Goal: Information Seeking & Learning: Find specific page/section

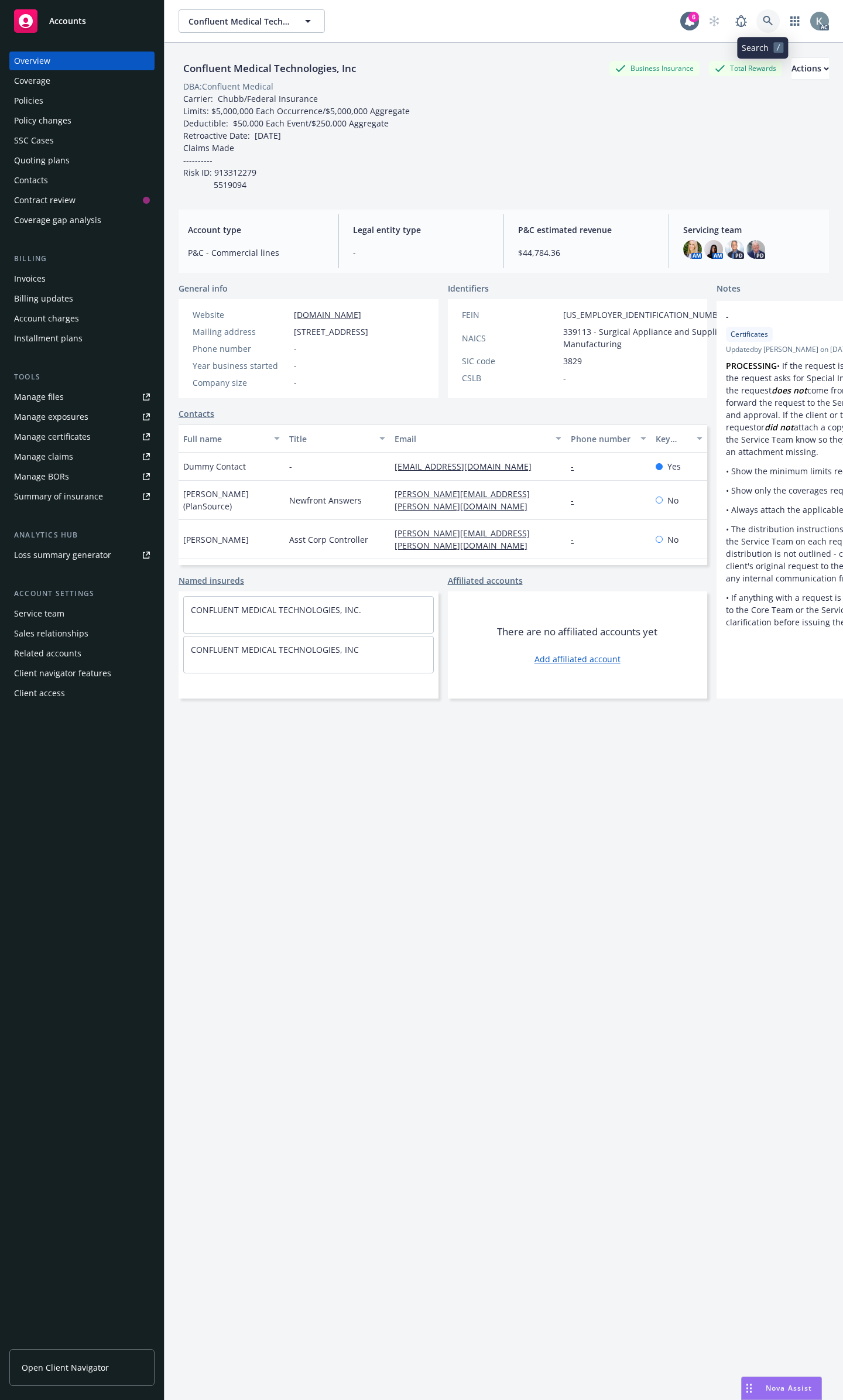
click at [767, 20] on icon at bounding box center [768, 21] width 11 height 11
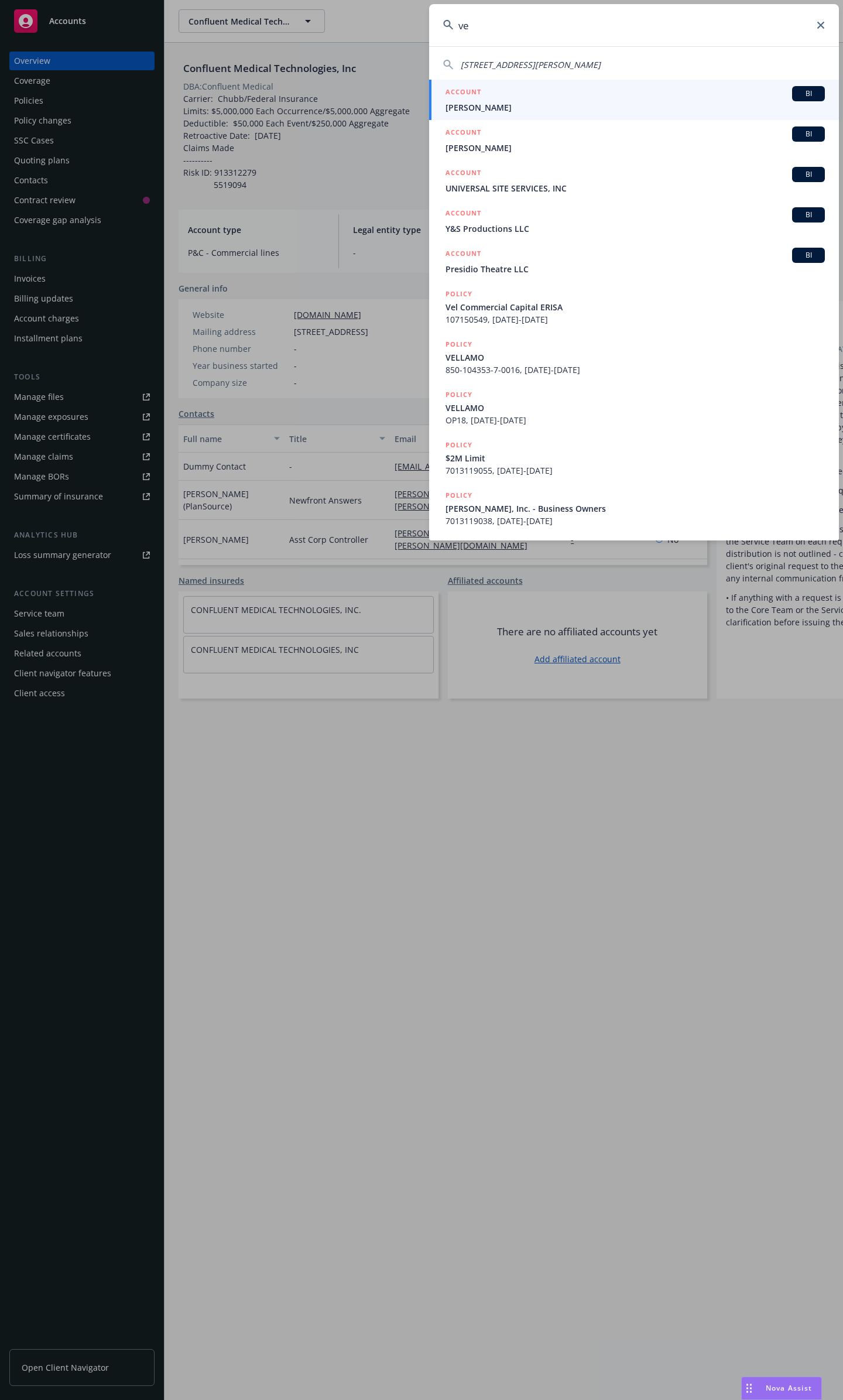
type input "v"
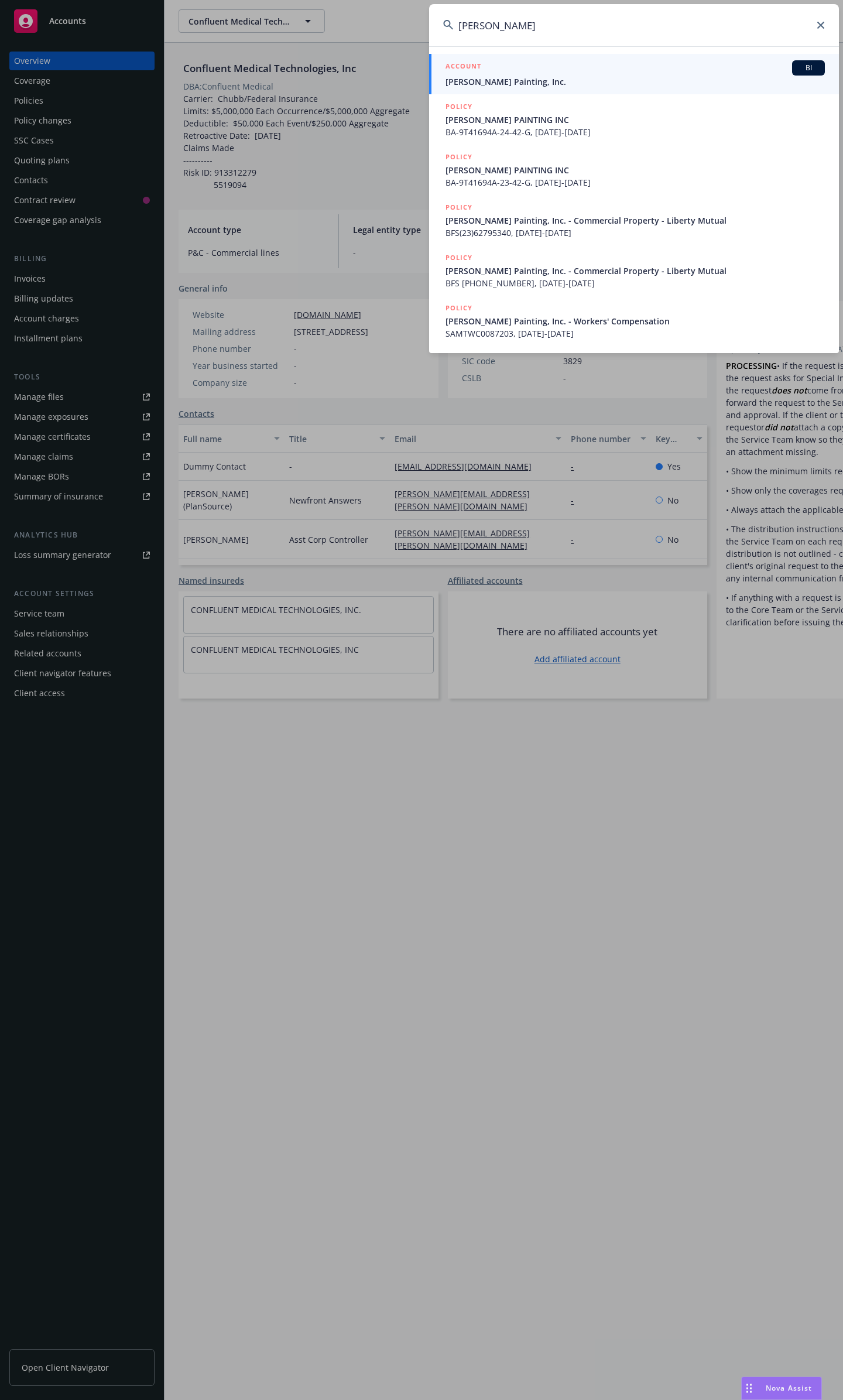
type input "[PERSON_NAME]"
click at [684, 73] on div "ACCOUNT BI" at bounding box center [635, 68] width 379 height 15
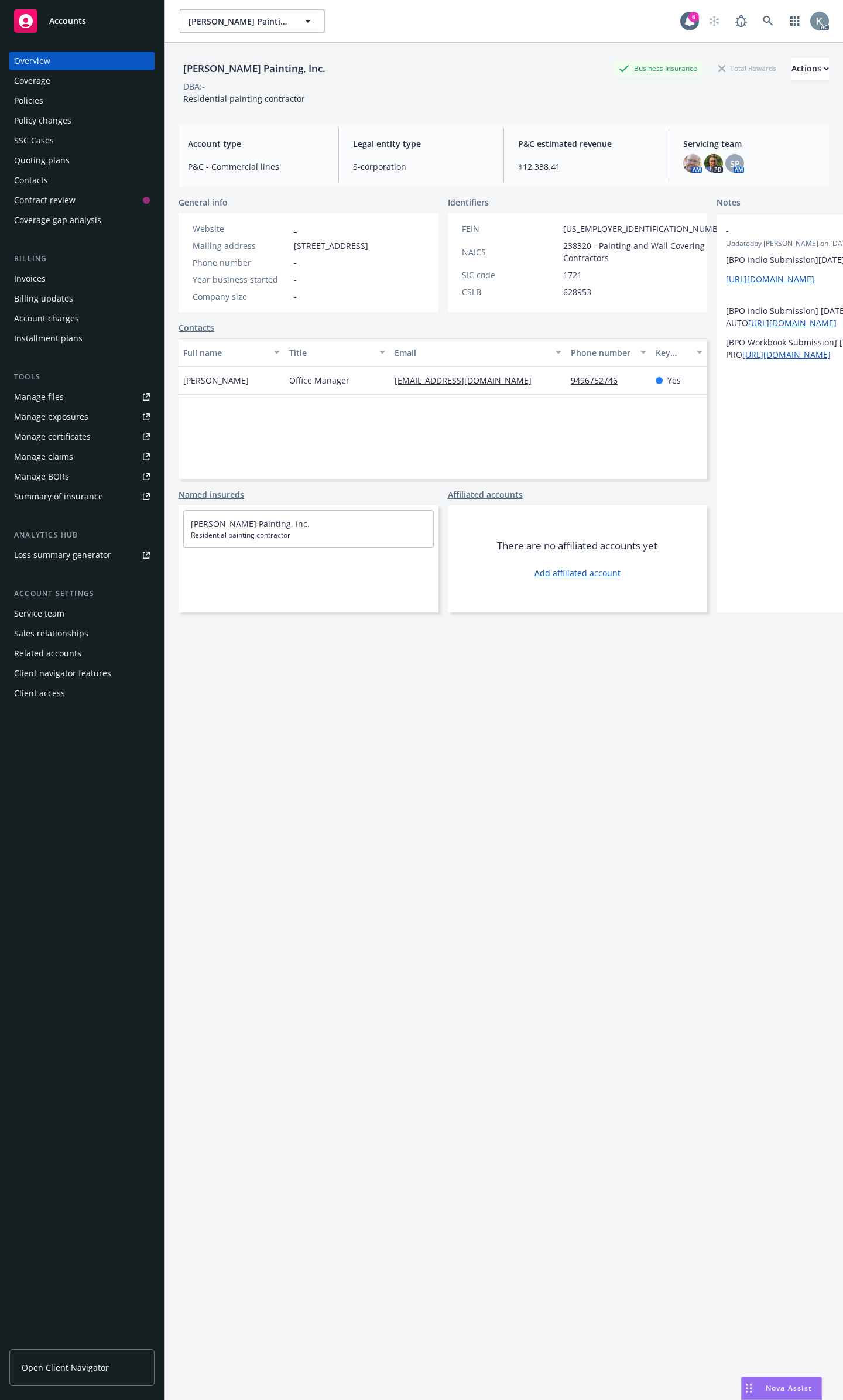
click at [134, 102] on div "Policies" at bounding box center [82, 101] width 136 height 19
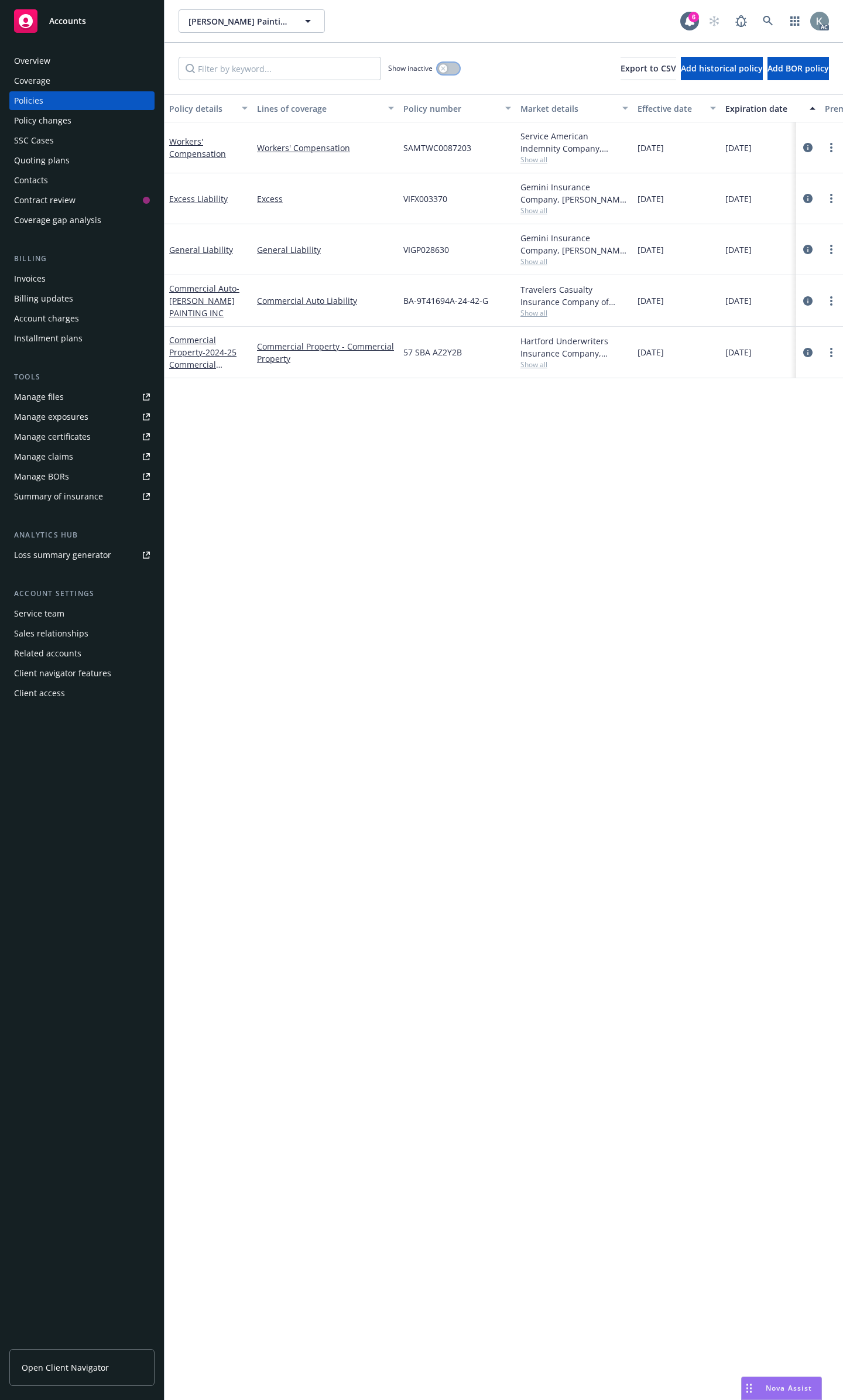
click at [455, 63] on button "button" at bounding box center [449, 68] width 22 height 12
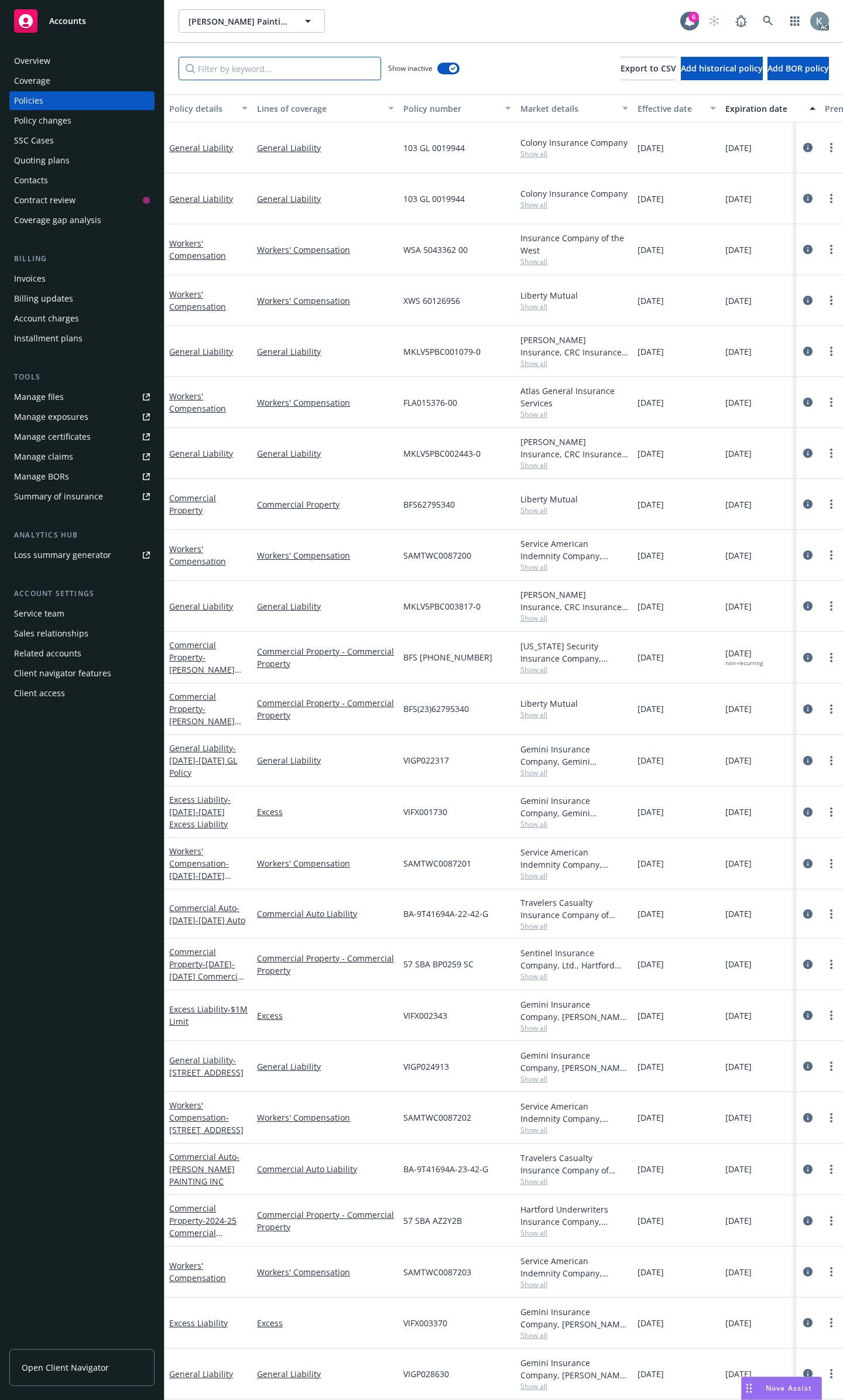
click at [319, 70] on input "Filter by keyword..." at bounding box center [280, 68] width 203 height 24
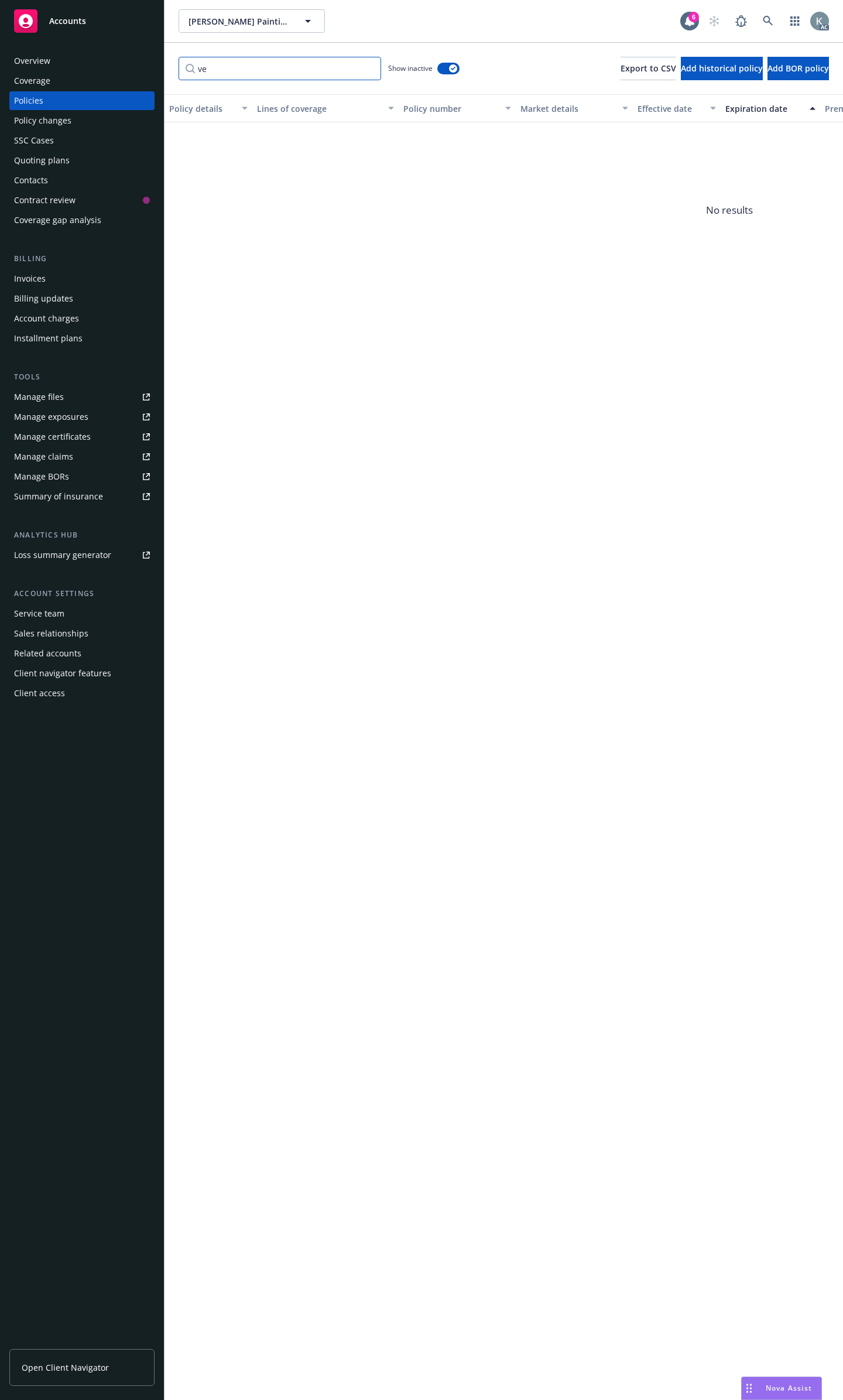
type input "v"
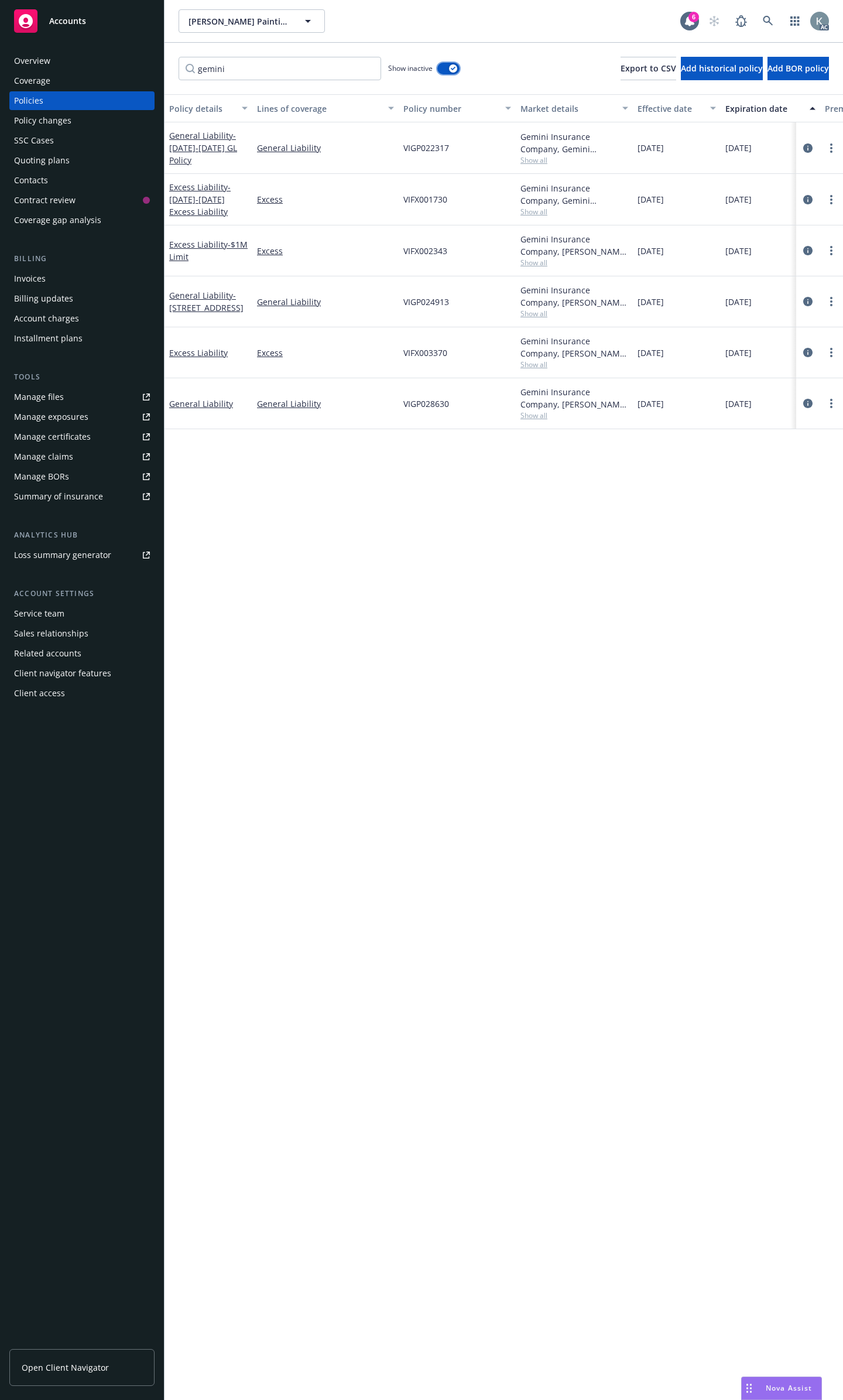
click at [444, 62] on button "button" at bounding box center [449, 68] width 22 height 12
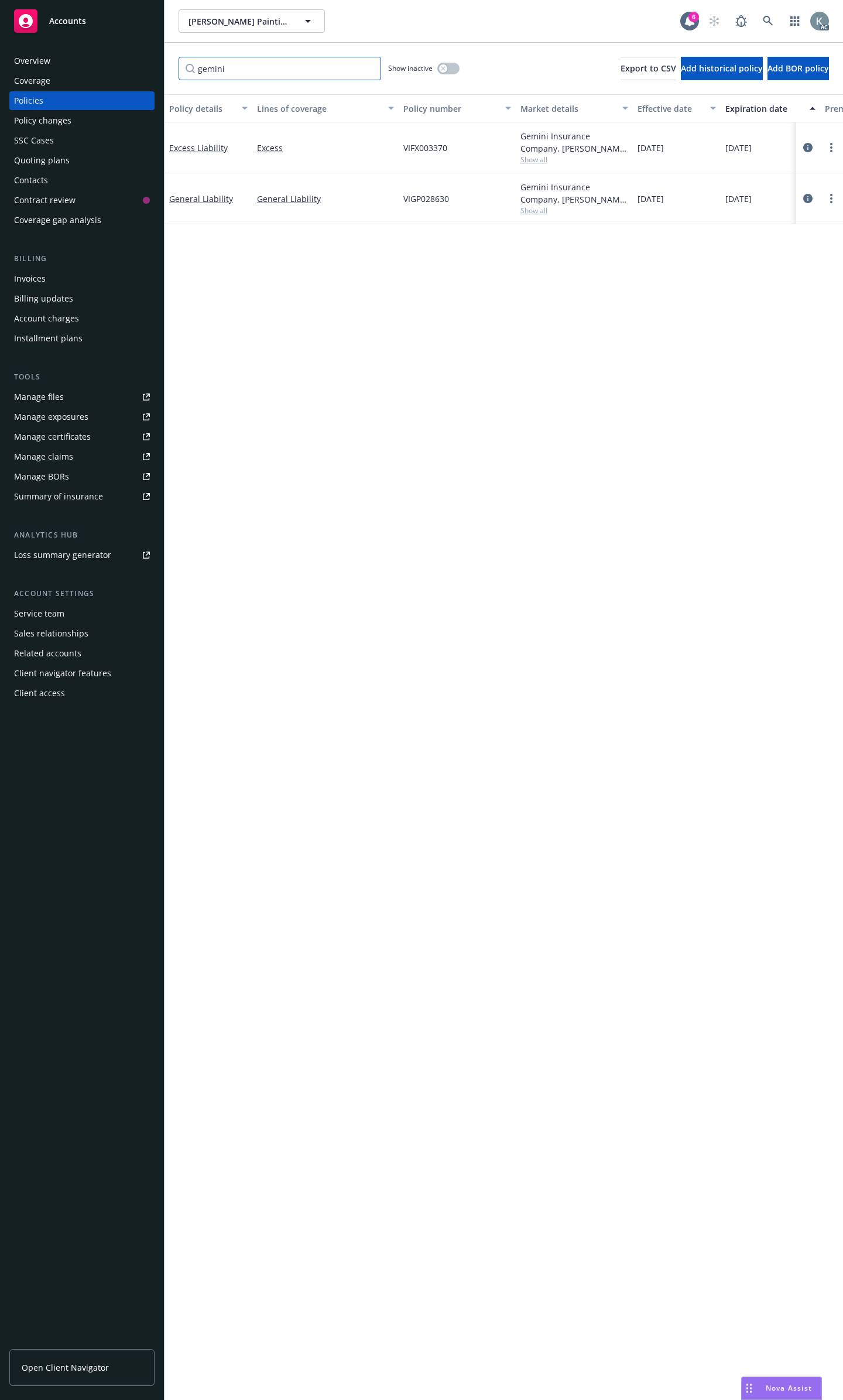
click at [304, 72] on input "gemini" at bounding box center [280, 68] width 203 height 24
drag, startPoint x: 304, startPoint y: 72, endPoint x: 119, endPoint y: 80, distance: 185.2
click at [119, 80] on div "Accounts Overview Coverage Policies Policy changes SSC Cases Quoting plans Cont…" at bounding box center [422, 700] width 843 height 1400
type input "[PERSON_NAME]"
click at [368, 64] on input "[PERSON_NAME]" at bounding box center [280, 68] width 203 height 24
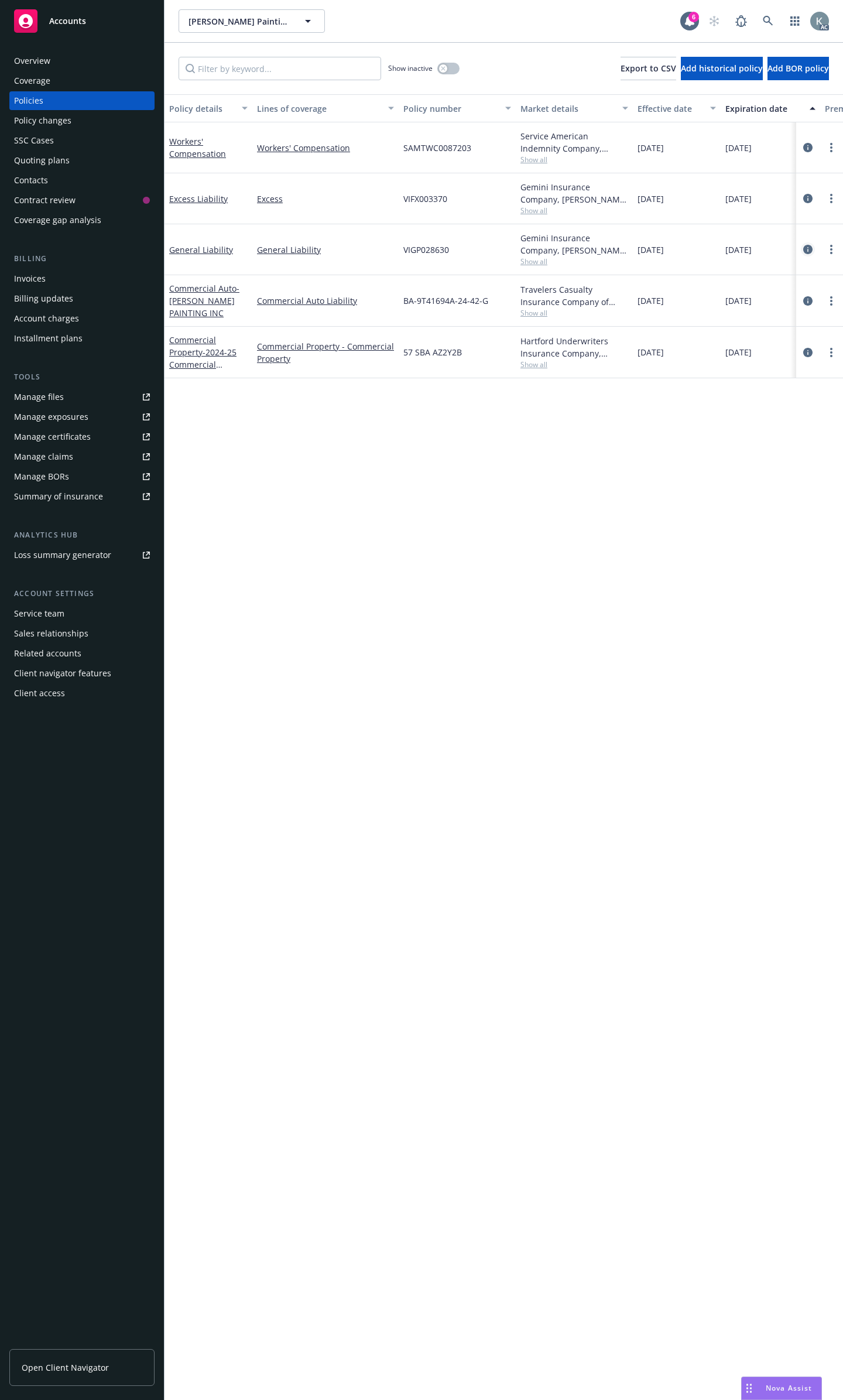
click at [808, 243] on link "circleInformation" at bounding box center [808, 250] width 14 height 14
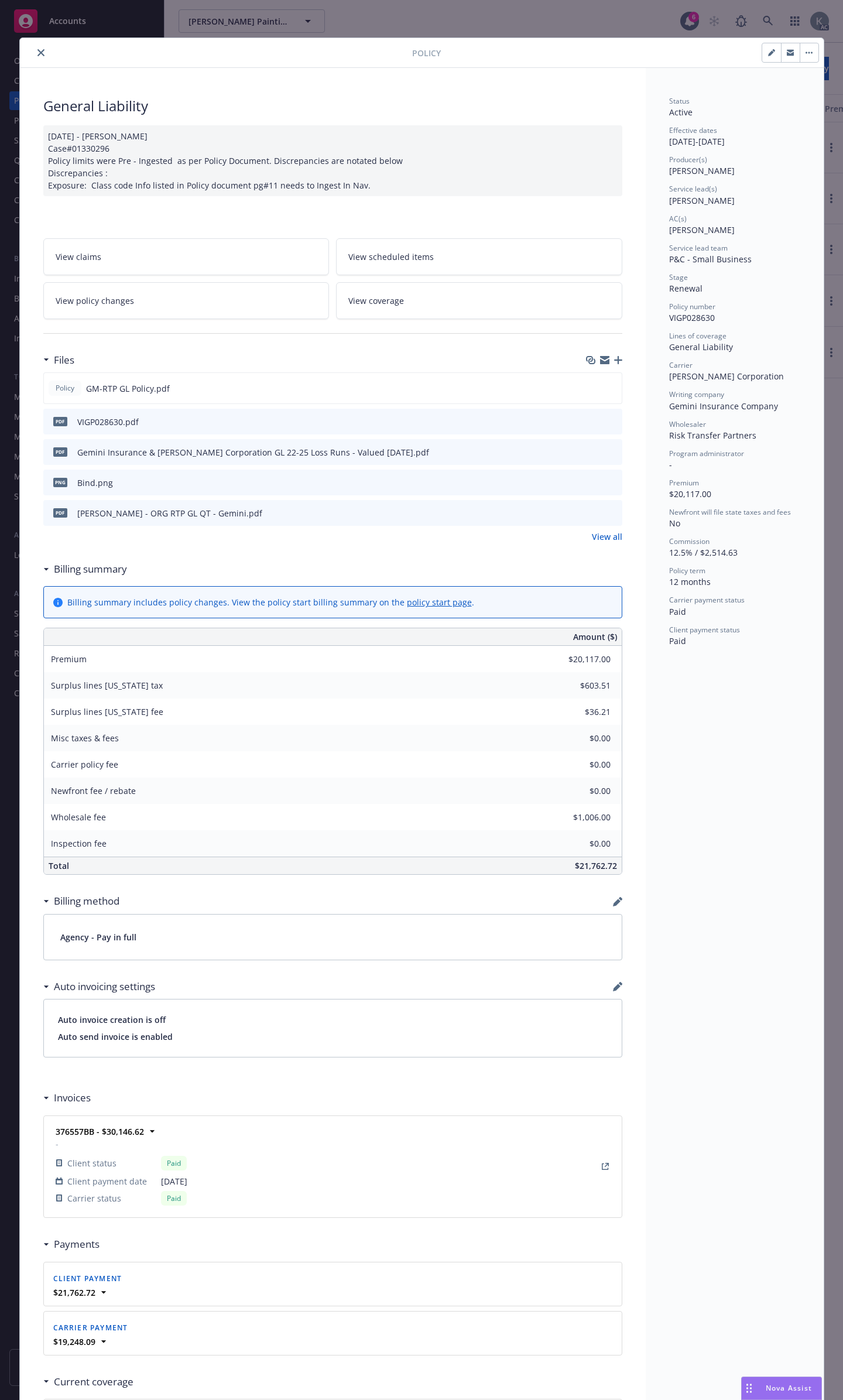
click at [38, 53] on icon "close" at bounding box center [41, 53] width 7 height 7
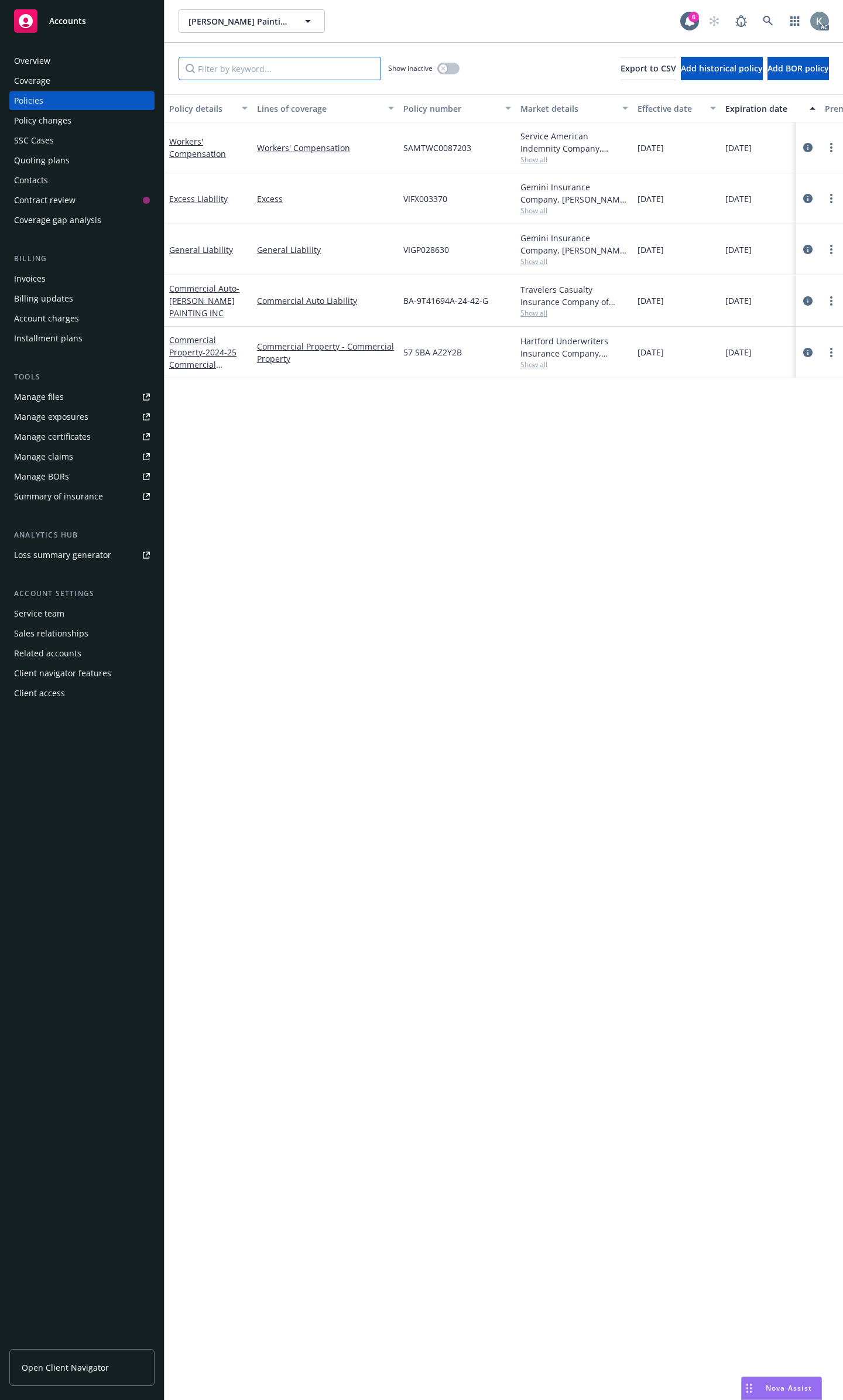
click at [343, 74] on input "Filter by keyword..." at bounding box center [280, 68] width 203 height 24
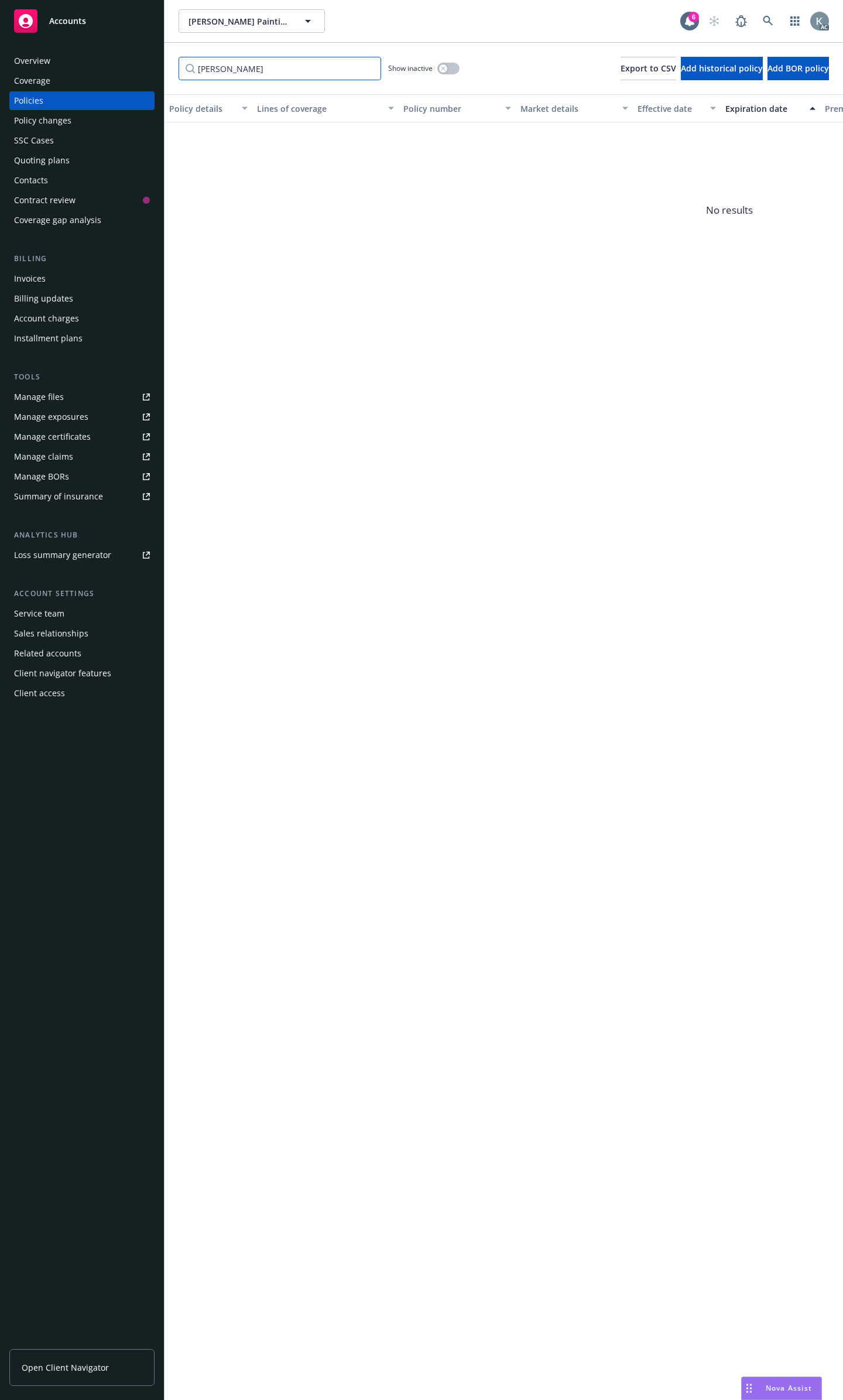
drag, startPoint x: 339, startPoint y: 71, endPoint x: 111, endPoint y: 60, distance: 228.3
click at [111, 60] on div "Accounts Overview Coverage Policies Policy changes SSC Cases Quoting plans Cont…" at bounding box center [422, 700] width 843 height 1400
click at [450, 64] on button "button" at bounding box center [449, 68] width 22 height 12
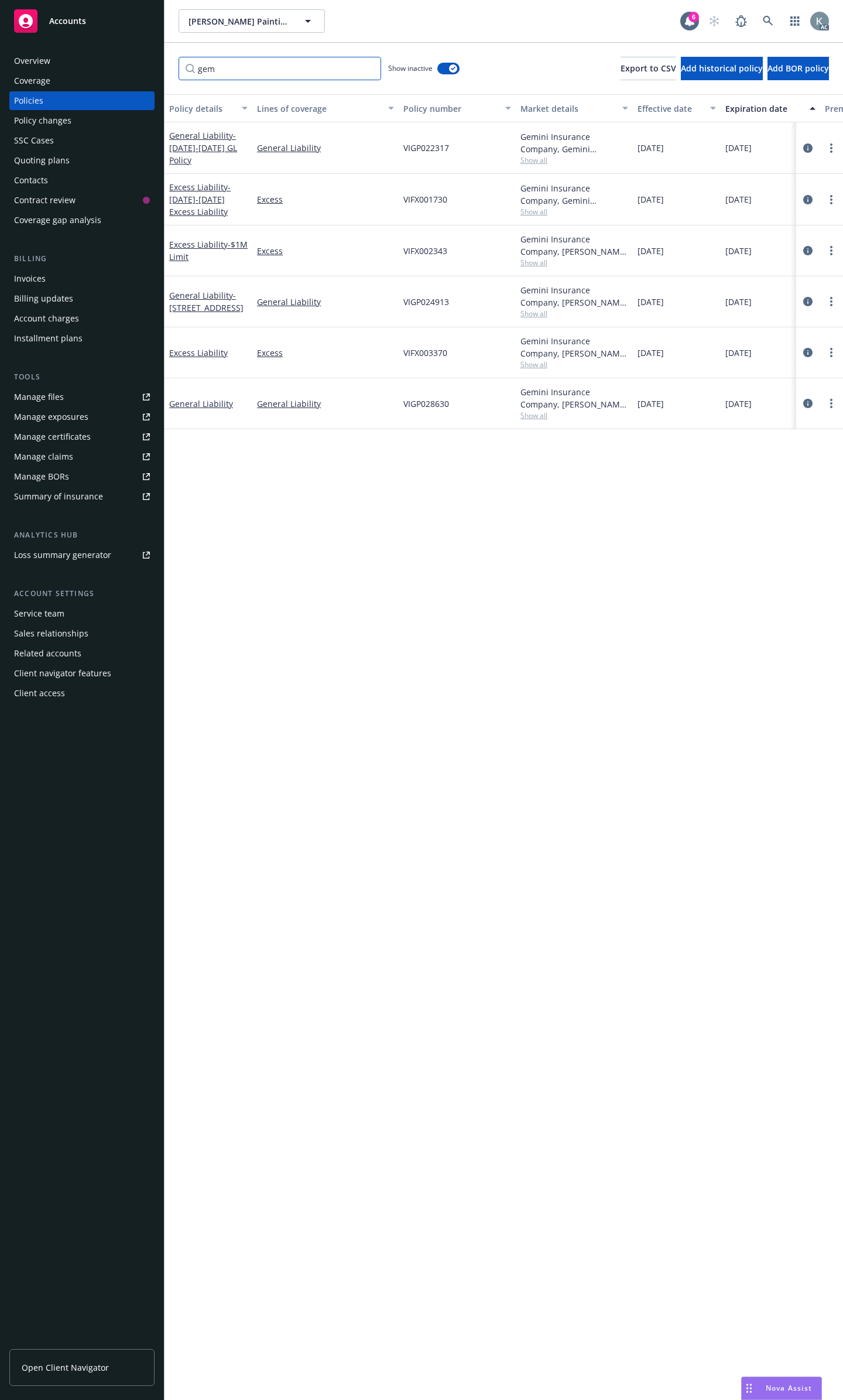
drag, startPoint x: 244, startPoint y: 68, endPoint x: 171, endPoint y: 70, distance: 73.0
click at [171, 70] on div "gem Show inactive Export to CSV Add historical policy Add BOR policy" at bounding box center [503, 69] width 679 height 52
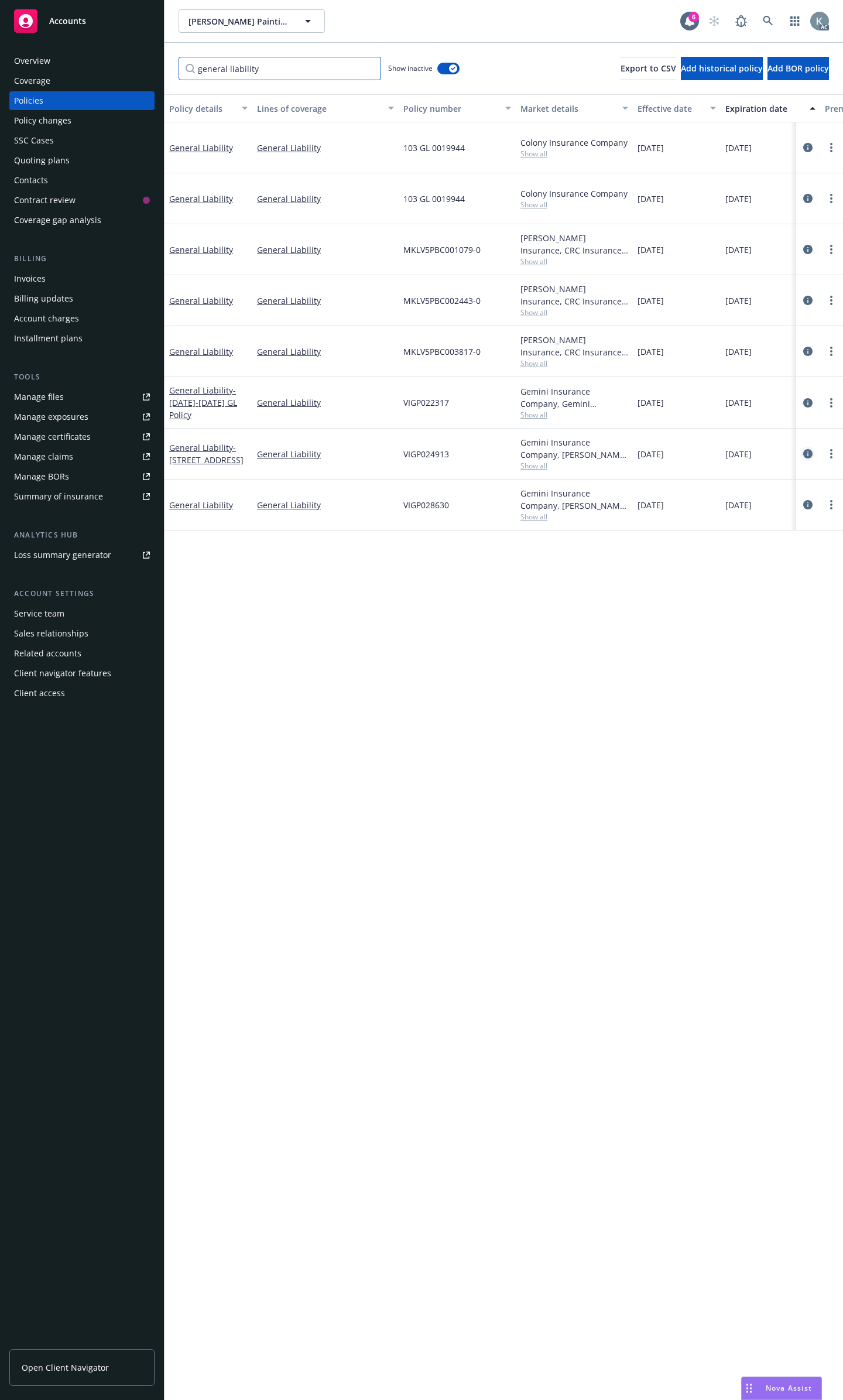
type input "general liability"
click at [804, 449] on icon "circleInformation" at bounding box center [808, 454] width 9 height 9
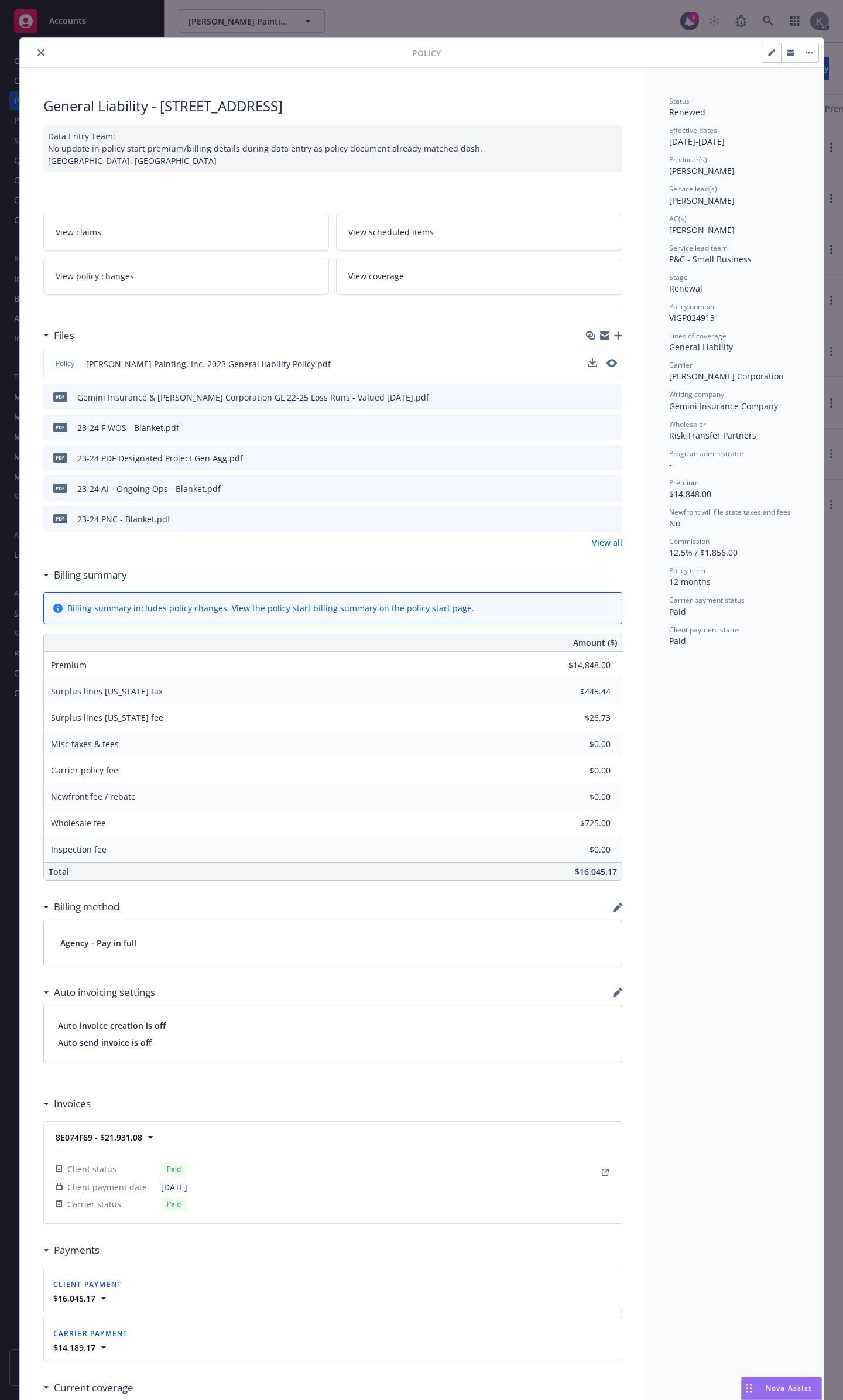
click at [606, 358] on button at bounding box center [612, 364] width 11 height 12
click at [605, 359] on icon "preview file" at bounding box center [610, 363] width 11 height 8
click at [38, 51] on icon "close" at bounding box center [41, 53] width 7 height 7
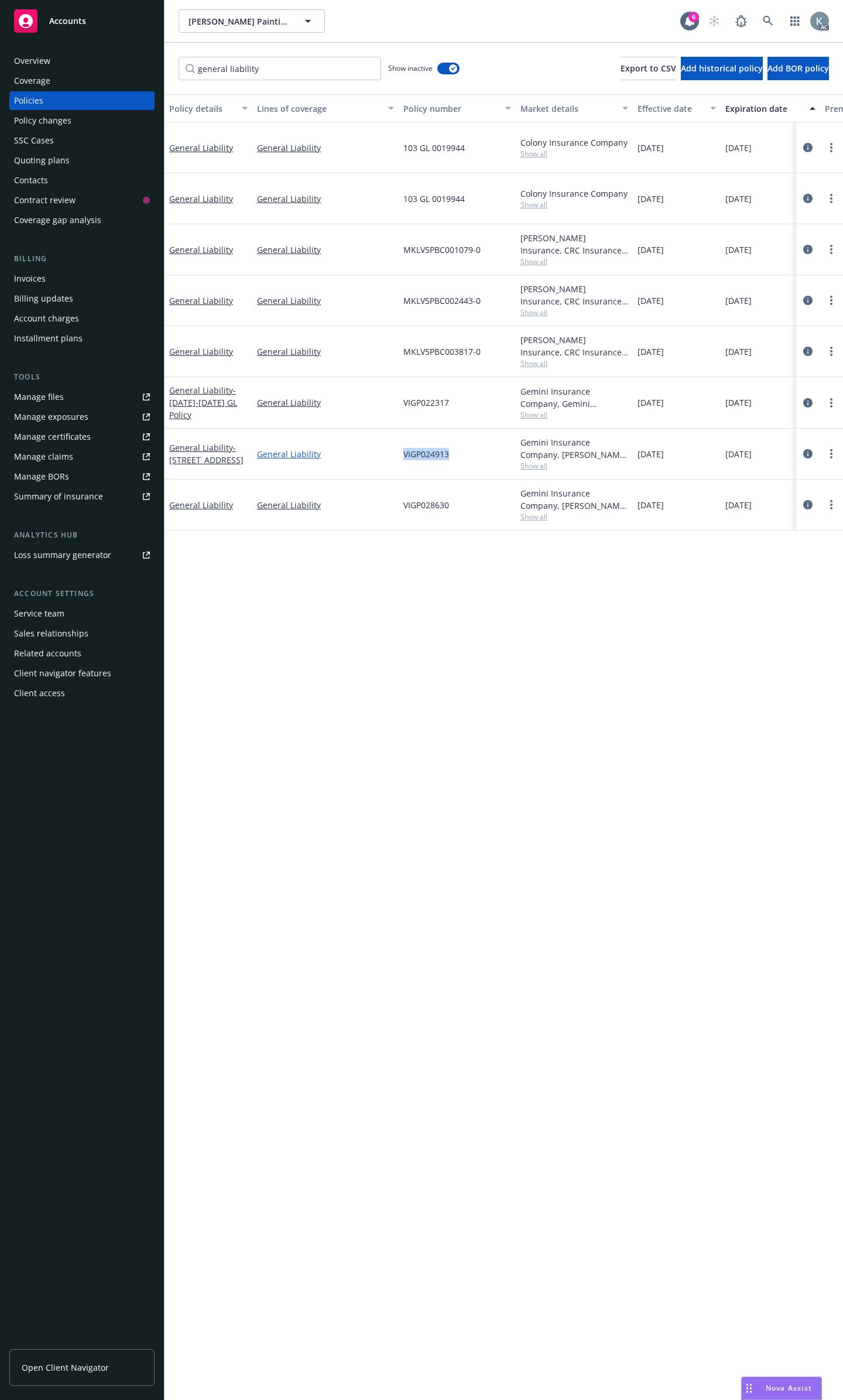
drag, startPoint x: 464, startPoint y: 435, endPoint x: 373, endPoint y: 433, distance: 91.0
click at [373, 433] on div "General Liability - [STREET_ADDRESS] General Liability VIGP024913 Gemini Insura…" at bounding box center [729, 454] width 1130 height 51
click at [803, 449] on icon "circleInformation" at bounding box center [808, 454] width 9 height 9
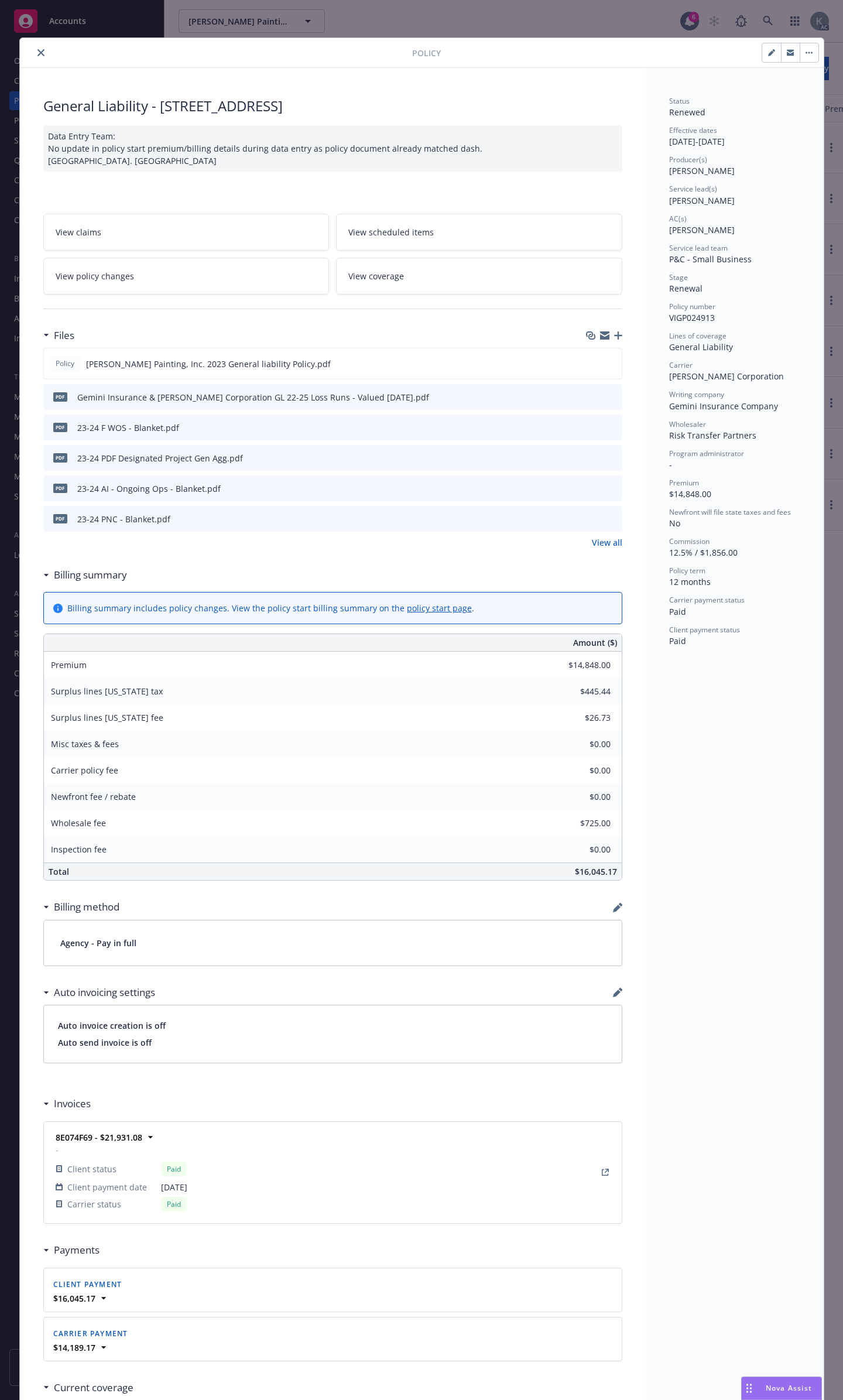
scroll to position [35, 0]
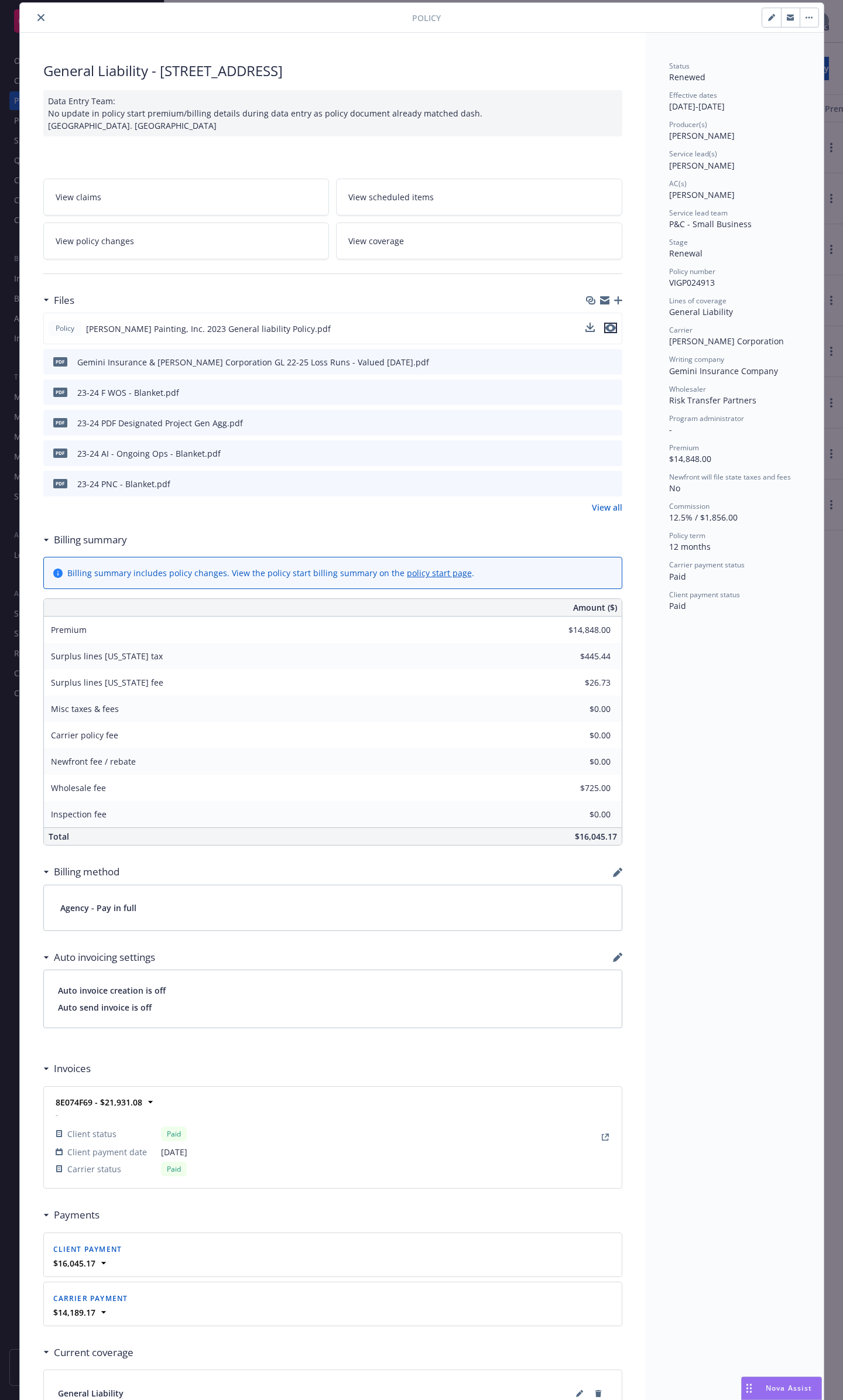
click at [606, 324] on icon "preview file" at bounding box center [610, 328] width 11 height 8
click at [38, 15] on icon "close" at bounding box center [41, 18] width 7 height 7
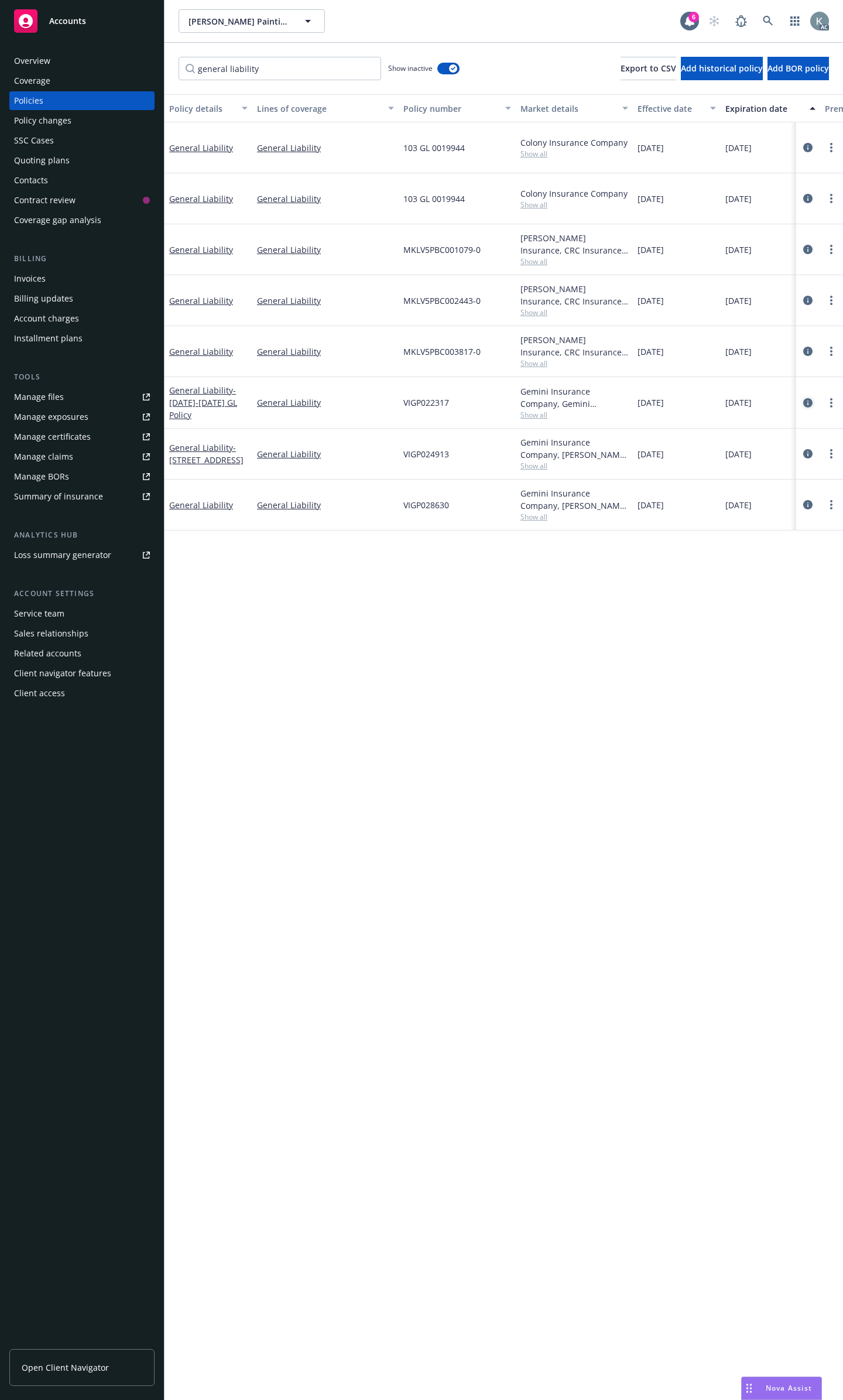
click at [812, 398] on icon "circleInformation" at bounding box center [808, 403] width 9 height 9
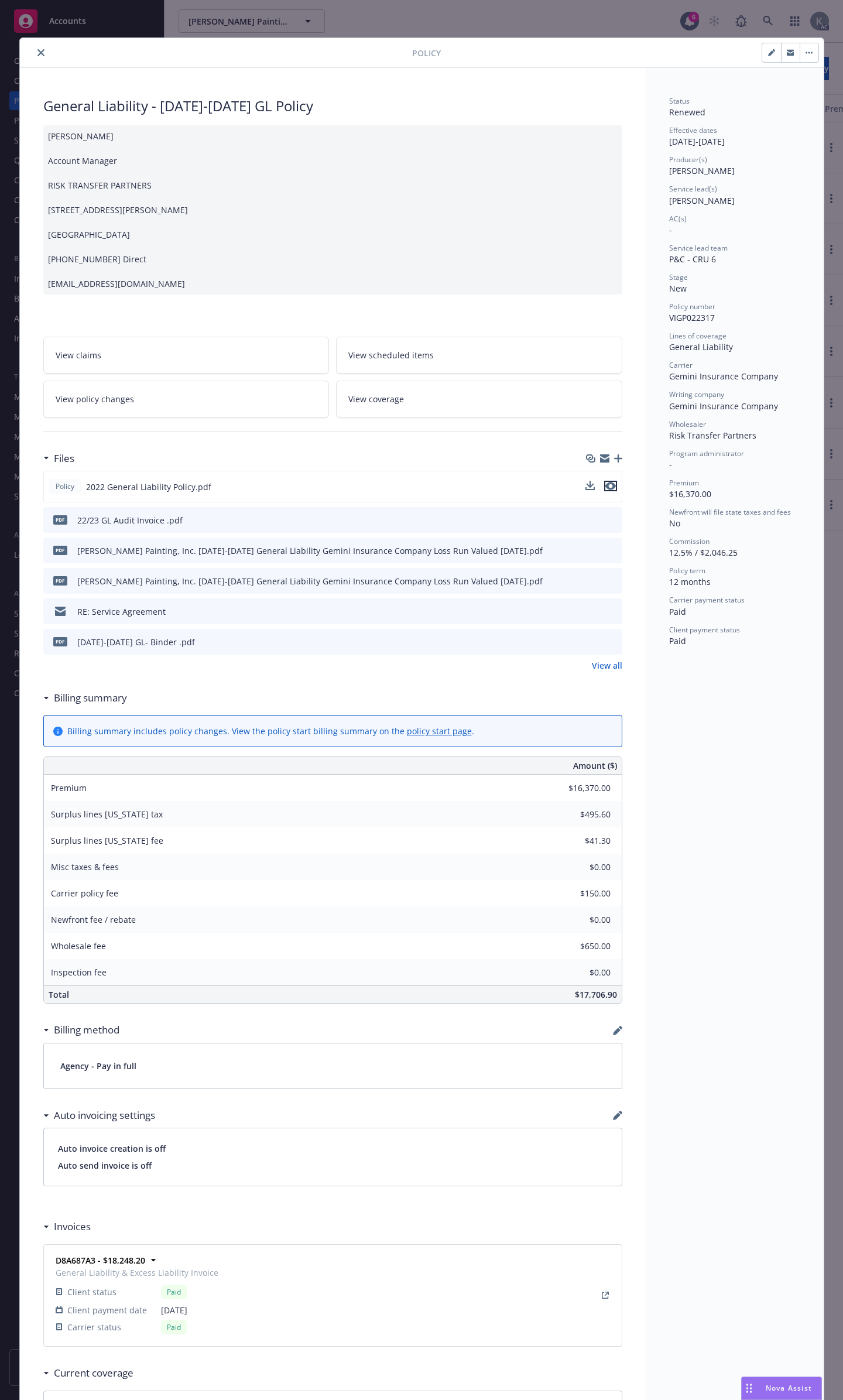
click at [606, 482] on icon "preview file" at bounding box center [610, 486] width 11 height 8
